Goal: Browse casually

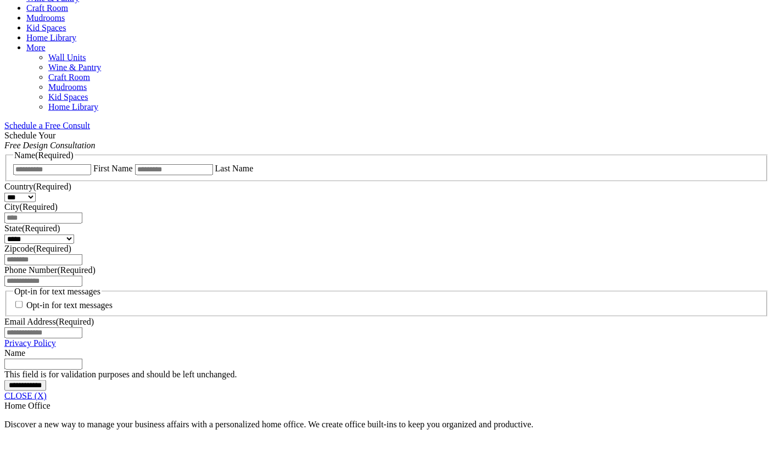
scroll to position [652, 0]
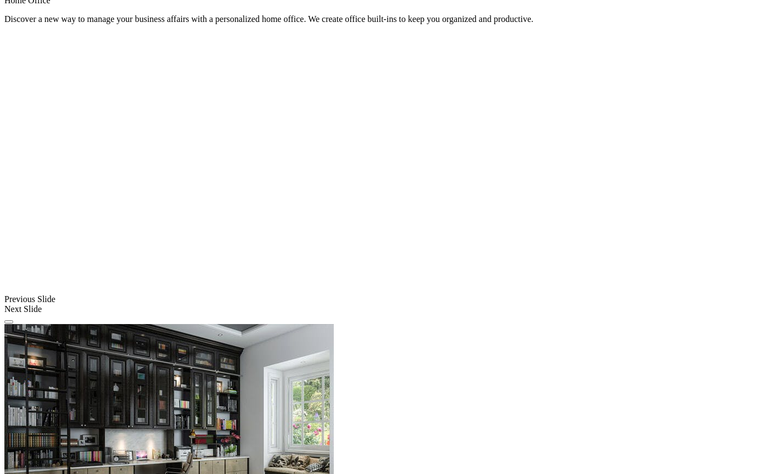
scroll to position [1011, 0]
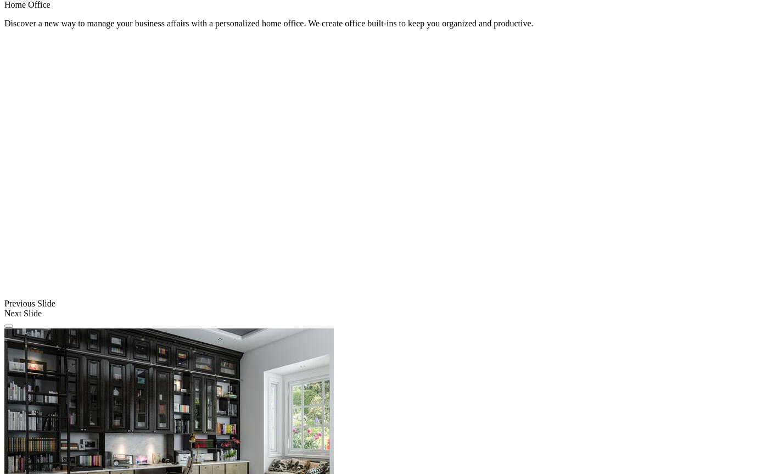
scroll to position [1023, 0]
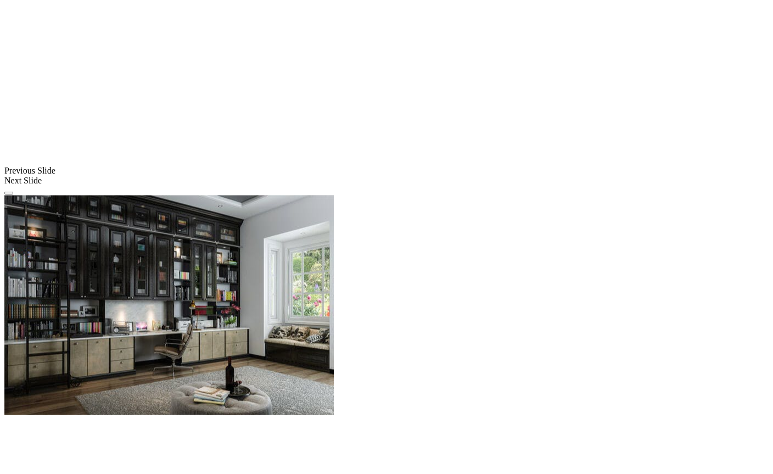
scroll to position [1151, 0]
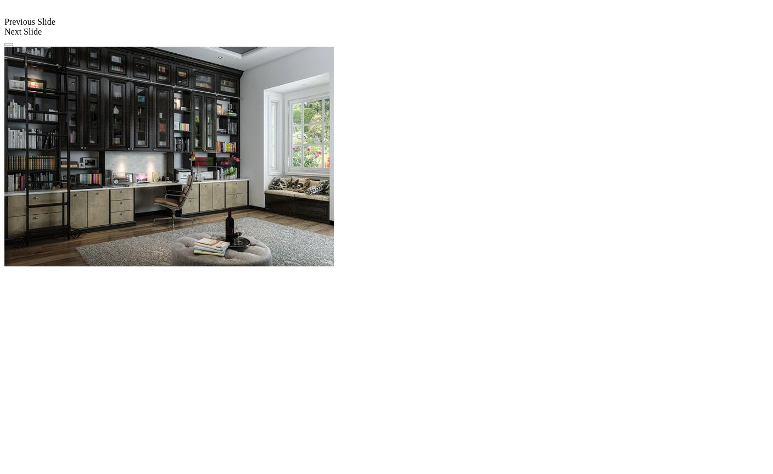
scroll to position [1307, 0]
